Goal: Navigation & Orientation: Find specific page/section

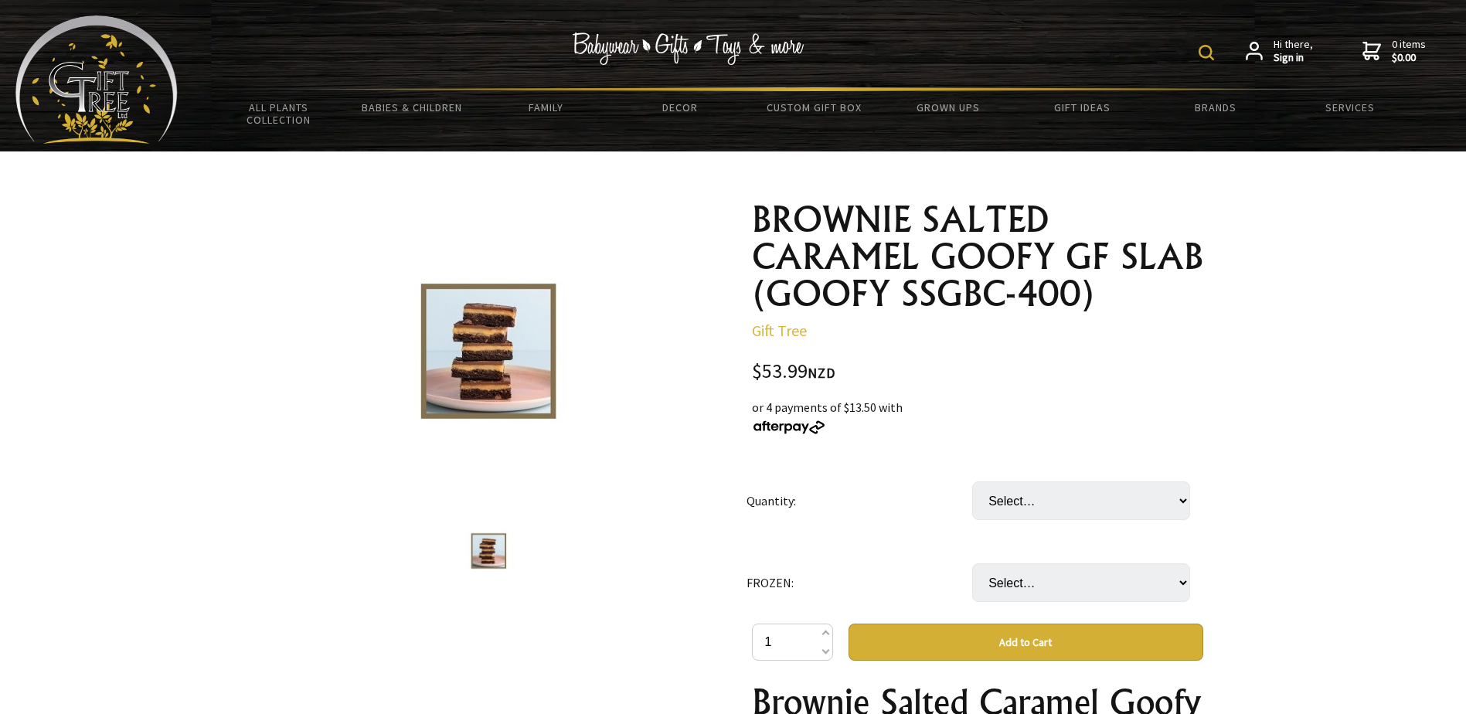
click at [642, 45] on img at bounding box center [689, 48] width 232 height 32
click at [790, 116] on link "Custom Gift Box" at bounding box center [814, 107] width 134 height 32
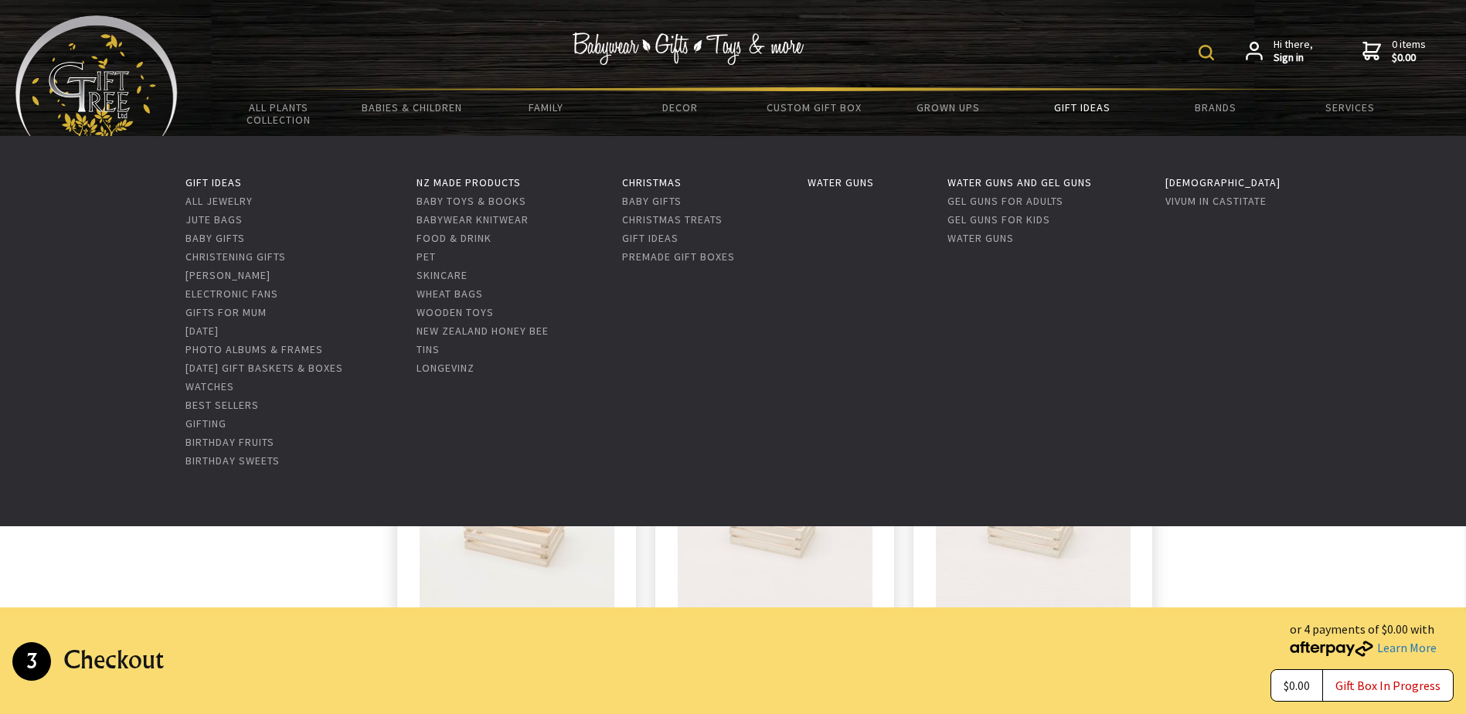
click at [1071, 114] on link "Gift Ideas" at bounding box center [1082, 107] width 134 height 32
